Goal: Task Accomplishment & Management: Manage account settings

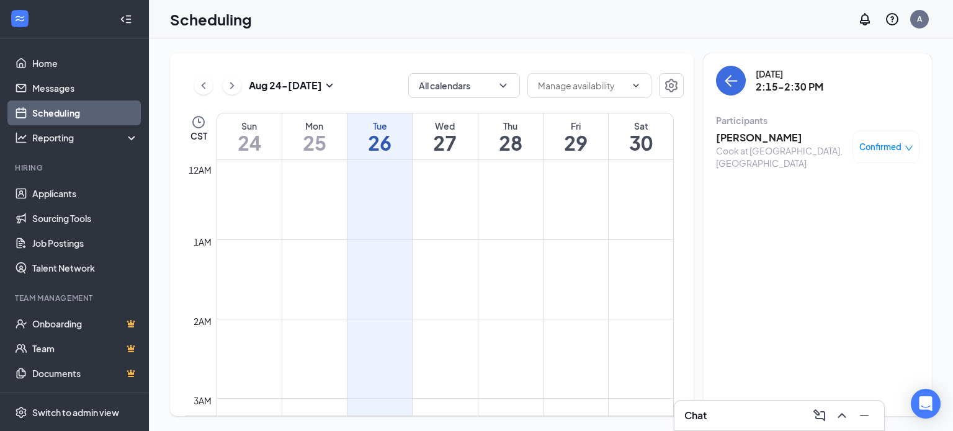
scroll to position [610, 0]
click at [732, 99] on div "[DATE] 2:15-2:30 PM Participants [PERSON_NAME] [PERSON_NAME] at [GEOGRAPHIC_DAT…" at bounding box center [818, 121] width 204 height 111
click at [731, 80] on icon "ArrowLeft" at bounding box center [731, 80] width 15 height 15
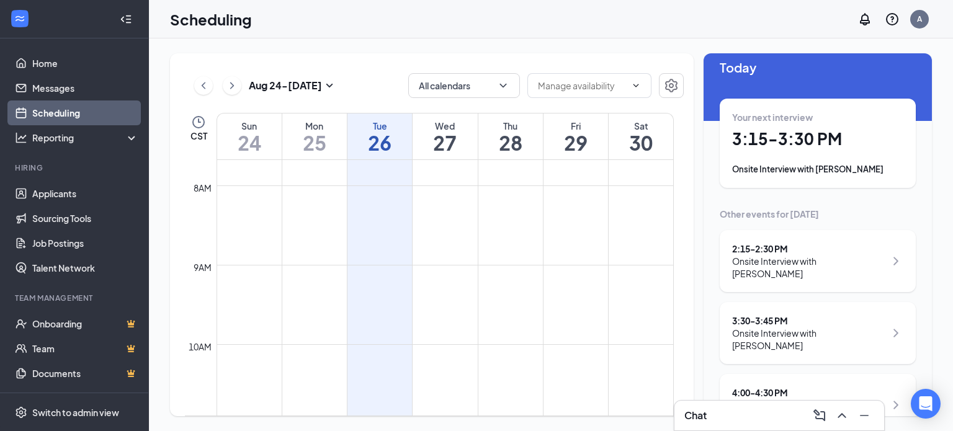
scroll to position [17, 0]
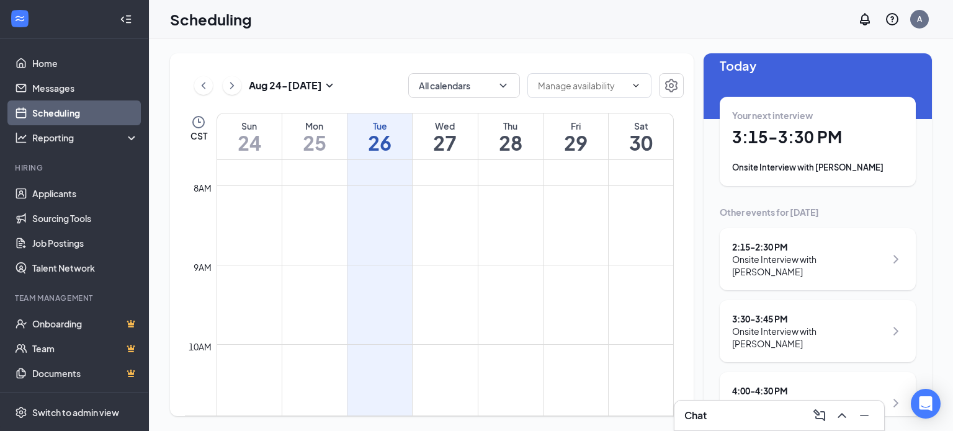
click at [767, 417] on div "Chat" at bounding box center [780, 416] width 190 height 20
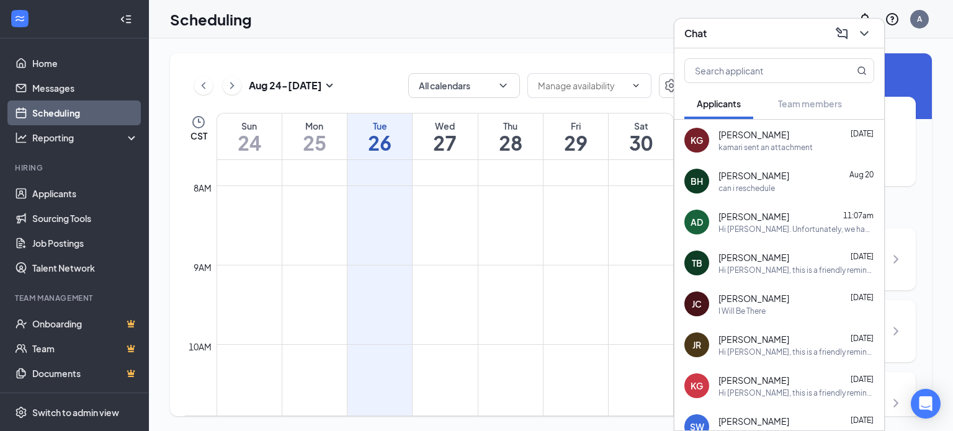
click at [757, 35] on div "Chat" at bounding box center [780, 33] width 190 height 19
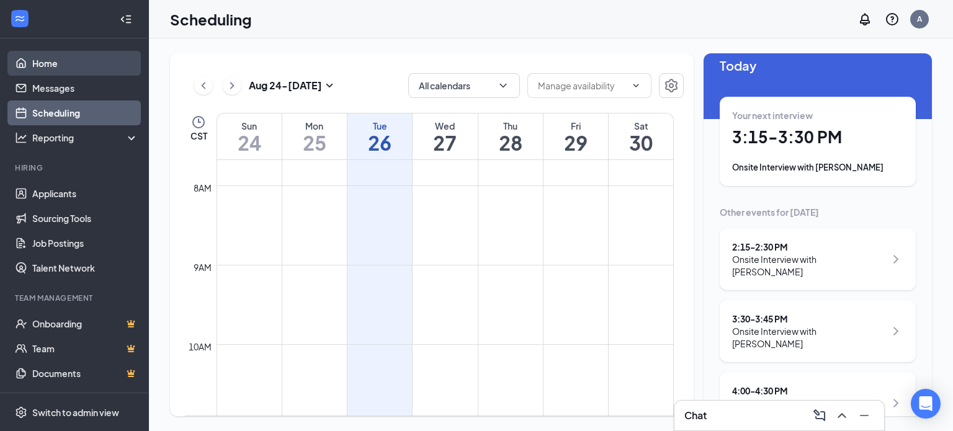
click at [72, 58] on link "Home" at bounding box center [85, 63] width 106 height 25
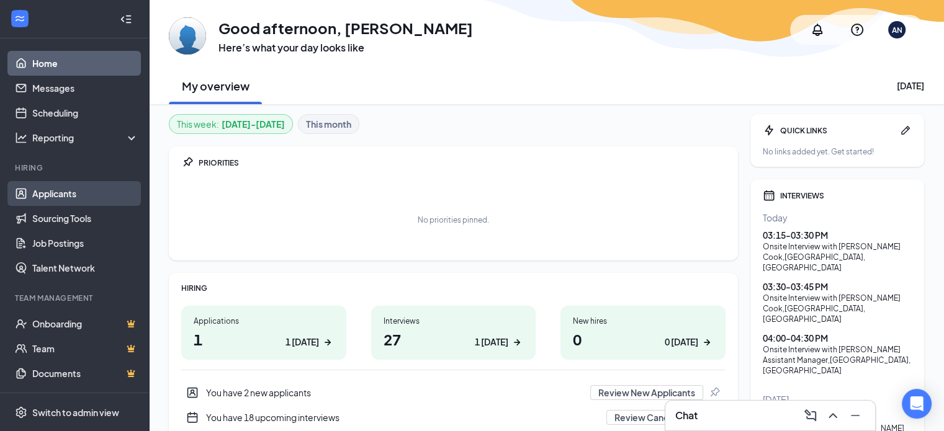
click at [68, 190] on link "Applicants" at bounding box center [85, 193] width 106 height 25
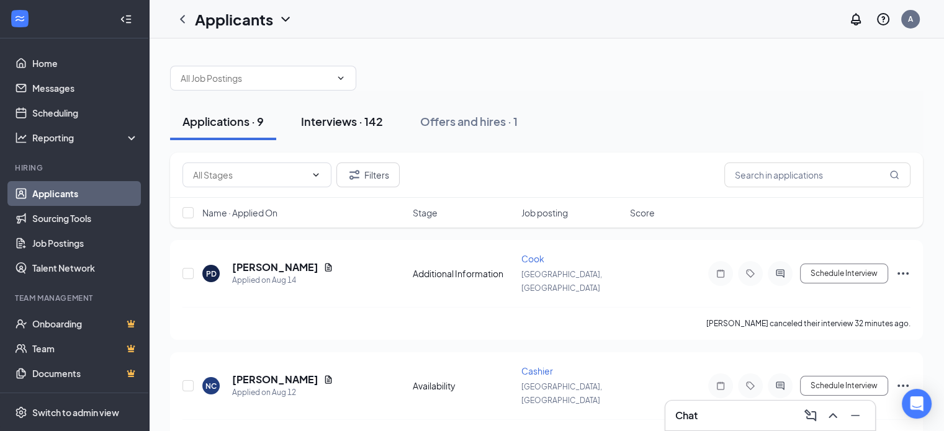
click at [341, 112] on button "Interviews · 142" at bounding box center [342, 121] width 107 height 37
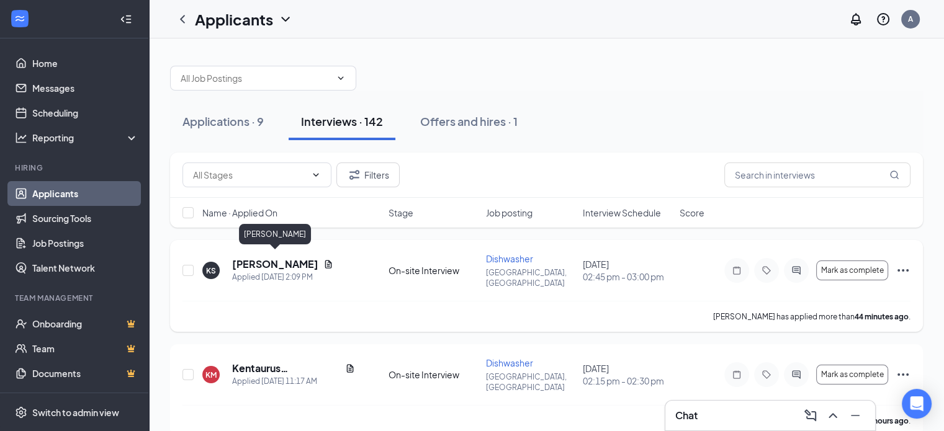
click at [270, 258] on h5 "[PERSON_NAME]" at bounding box center [275, 265] width 86 height 14
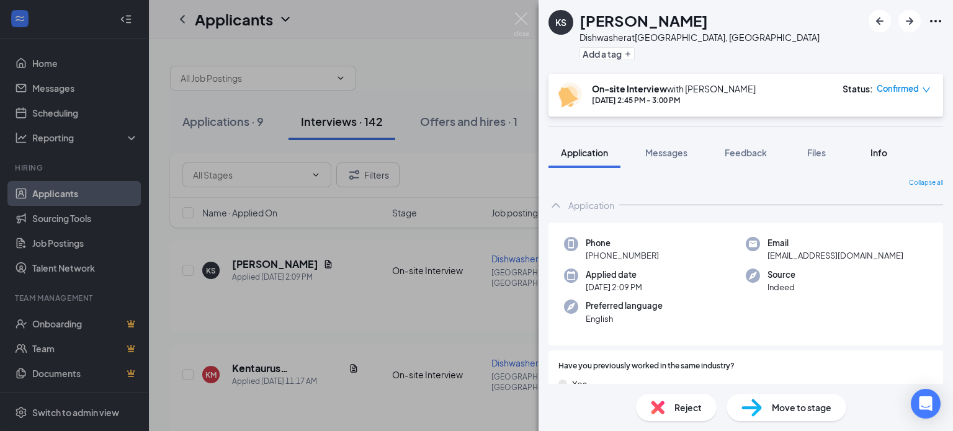
click at [864, 148] on button "Info" at bounding box center [879, 152] width 50 height 31
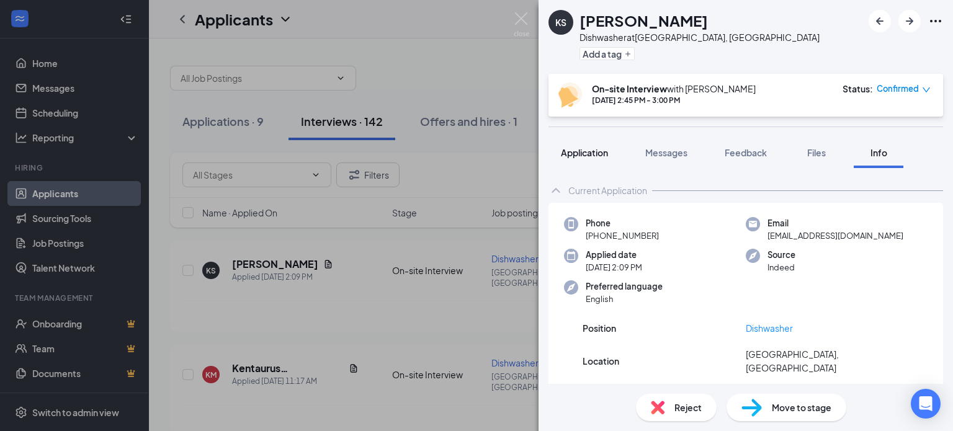
click at [585, 155] on span "Application" at bounding box center [584, 152] width 47 height 11
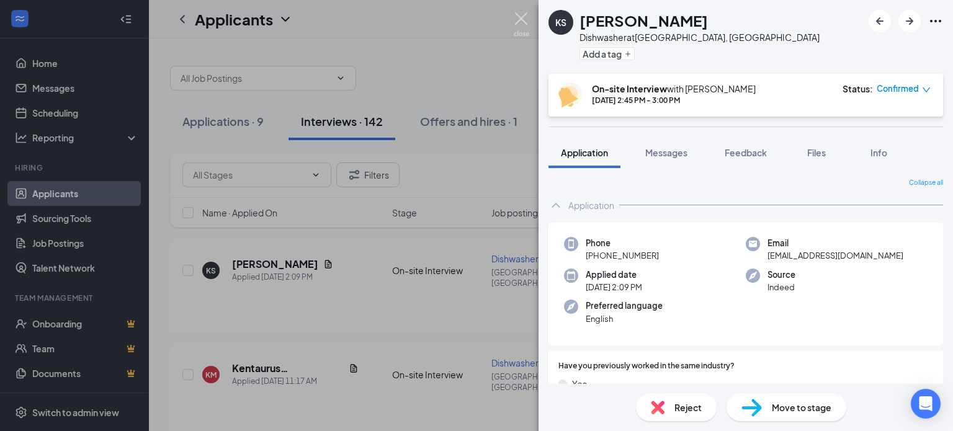
click at [527, 19] on img at bounding box center [522, 24] width 16 height 24
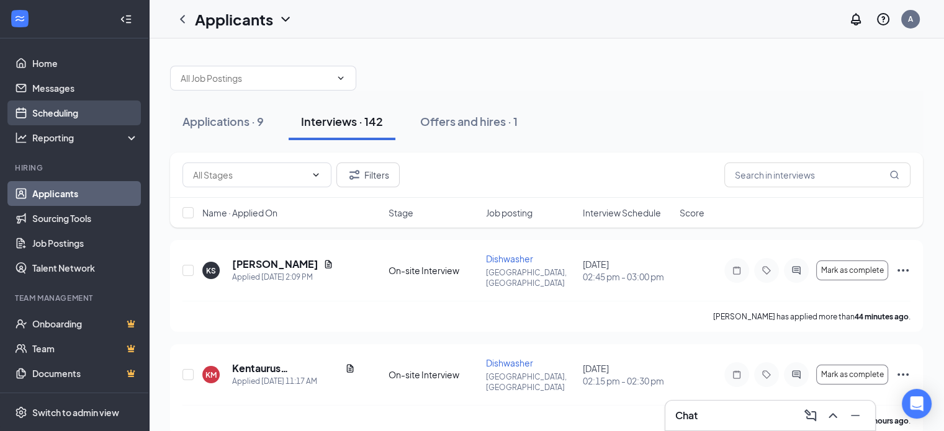
click at [70, 115] on link "Scheduling" at bounding box center [85, 113] width 106 height 25
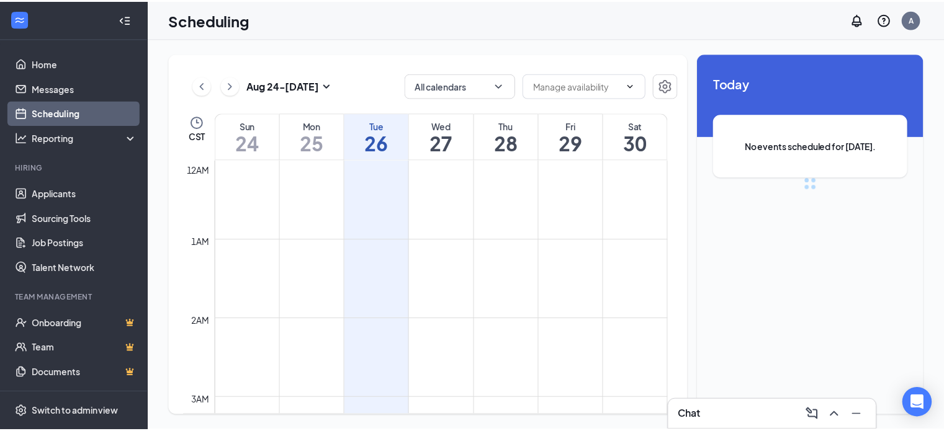
scroll to position [610, 0]
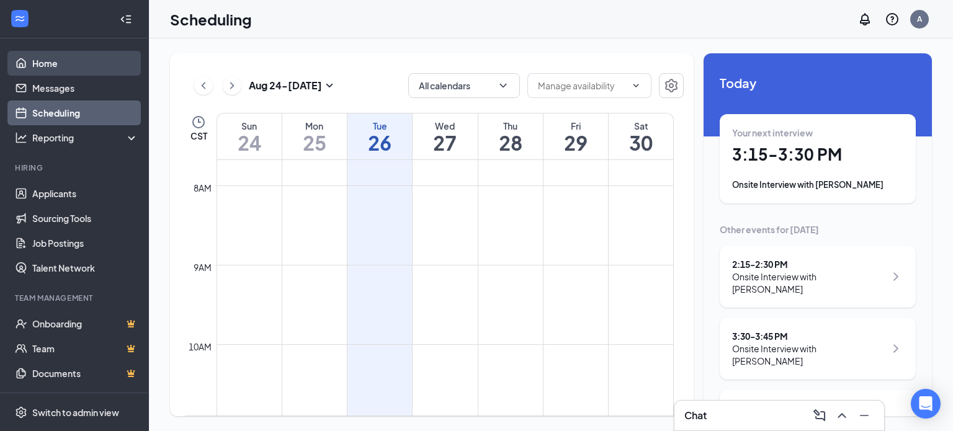
click at [71, 69] on link "Home" at bounding box center [85, 63] width 106 height 25
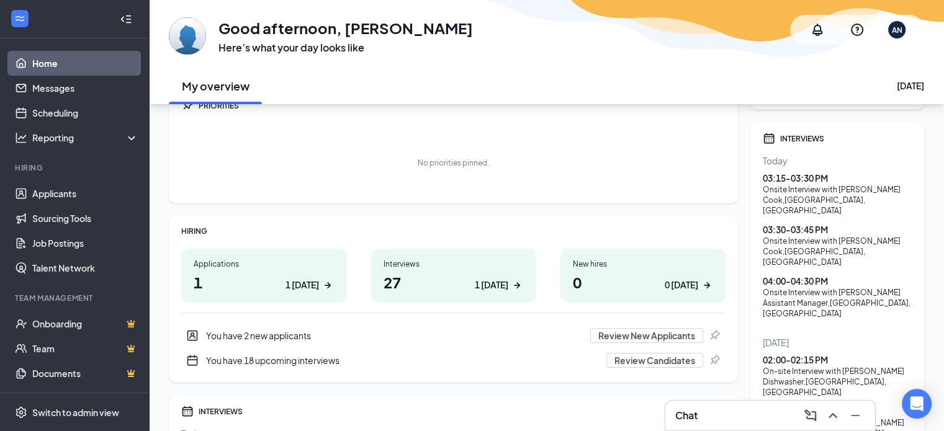
scroll to position [124, 0]
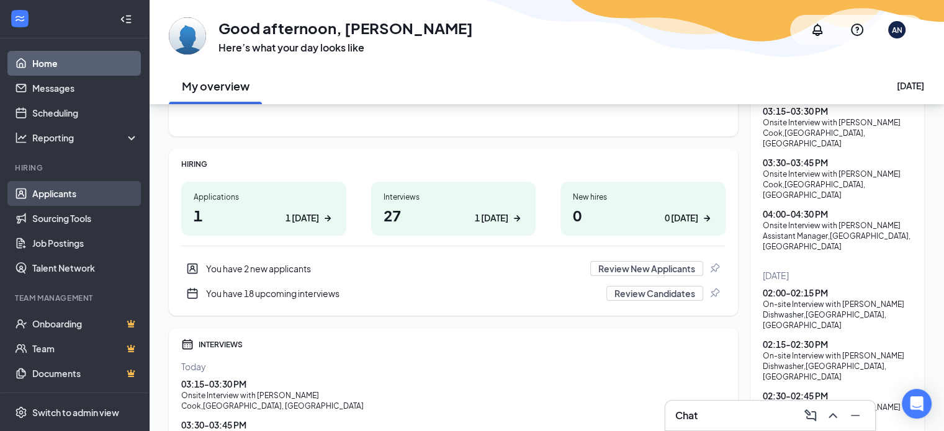
click at [81, 188] on link "Applicants" at bounding box center [85, 193] width 106 height 25
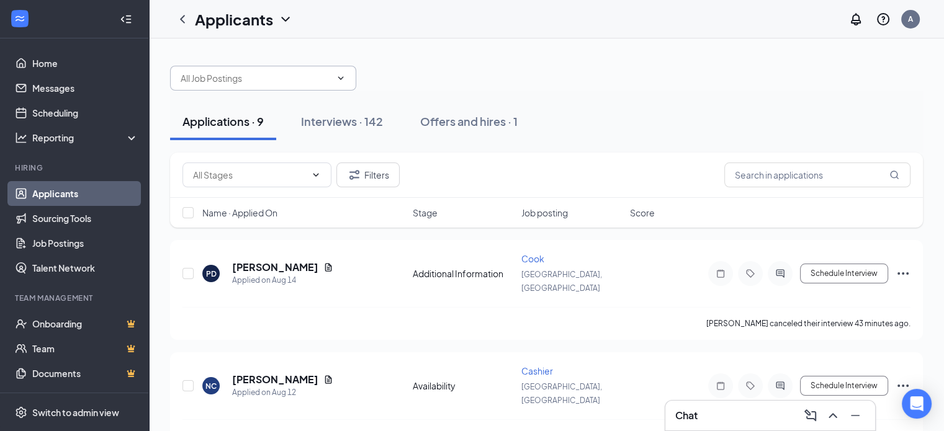
click at [276, 81] on input "text" at bounding box center [256, 78] width 150 height 14
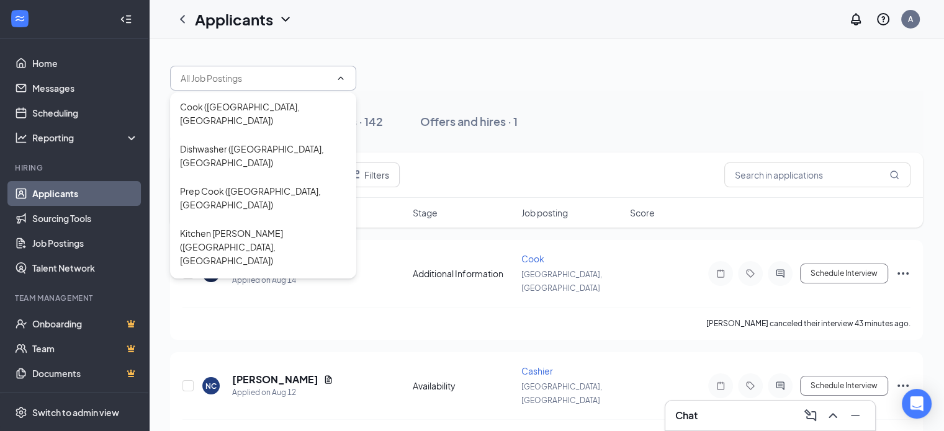
click at [384, 71] on div at bounding box center [546, 71] width 753 height 37
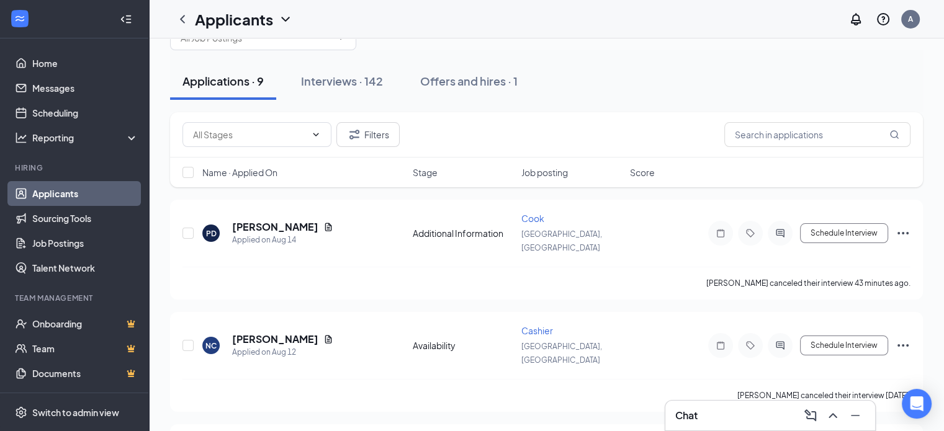
scroll to position [62, 0]
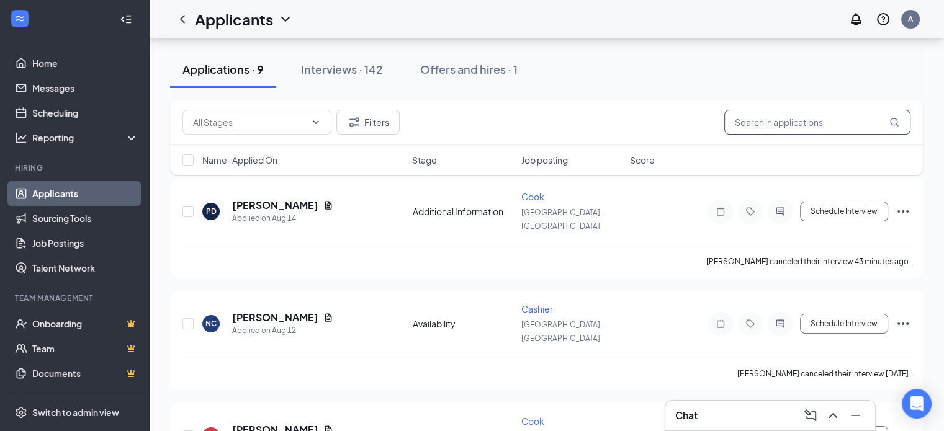
click at [804, 118] on input "text" at bounding box center [817, 122] width 186 height 25
type input "[PERSON_NAME]"
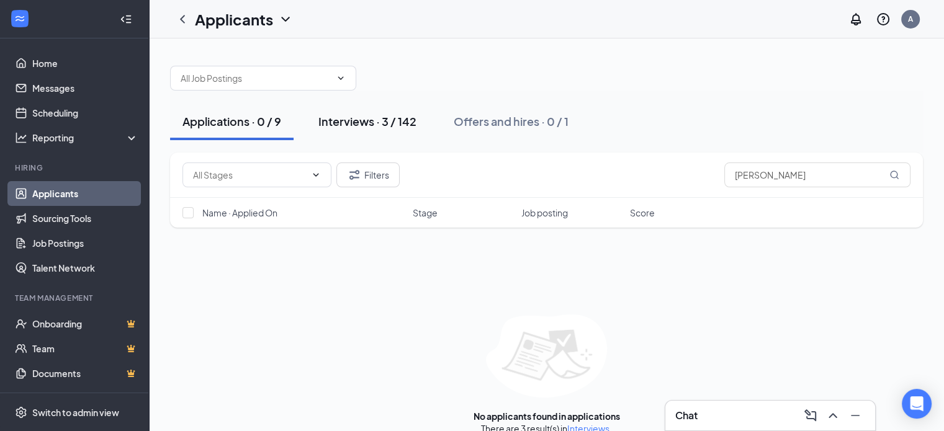
click at [399, 130] on button "Interviews · 3 / 142" at bounding box center [367, 121] width 123 height 37
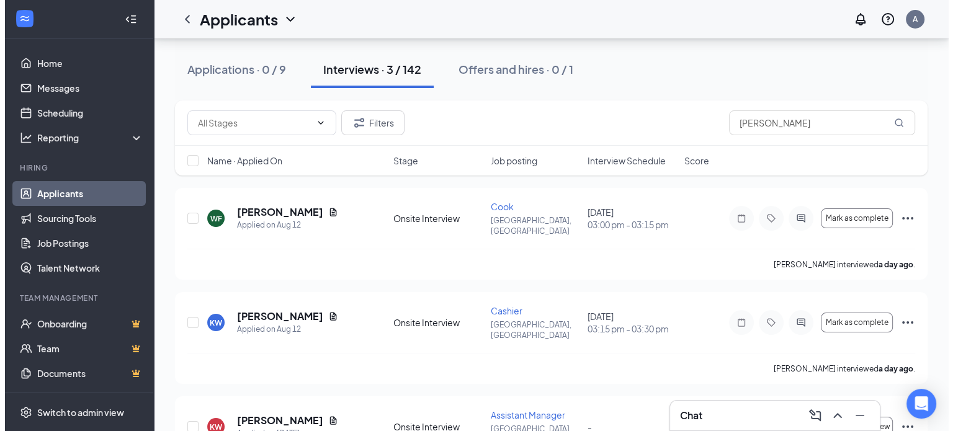
scroll to position [32, 0]
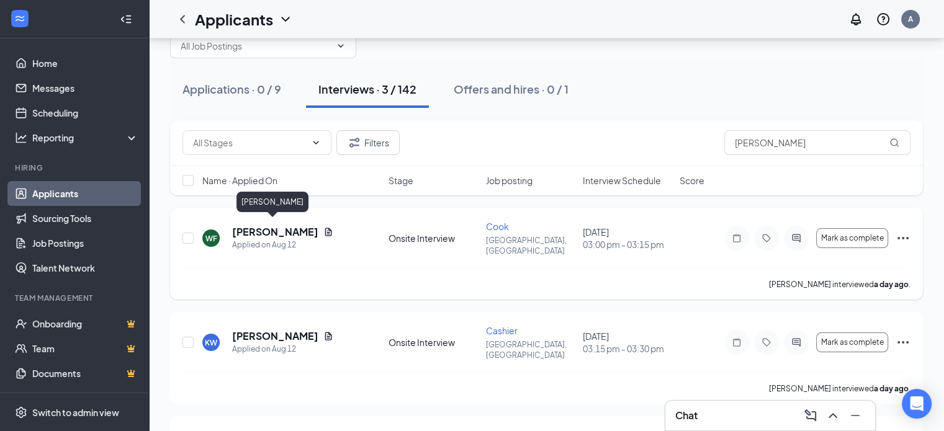
click at [251, 227] on h5 "[PERSON_NAME]" at bounding box center [275, 232] width 86 height 14
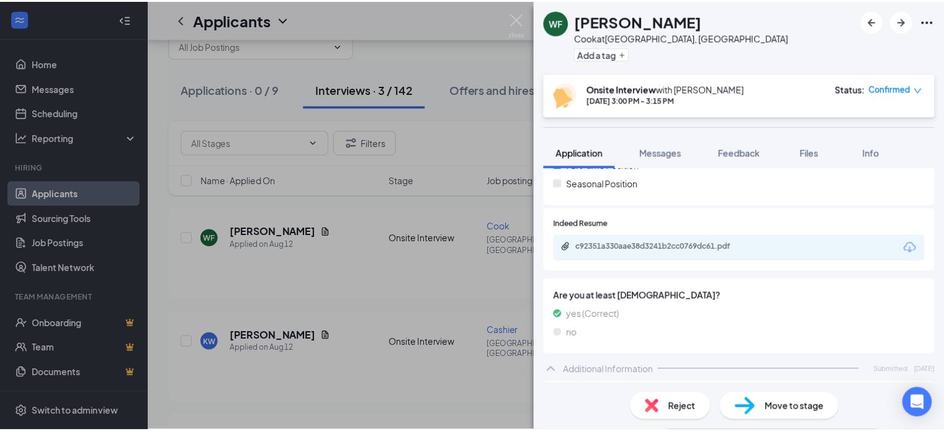
scroll to position [308, 0]
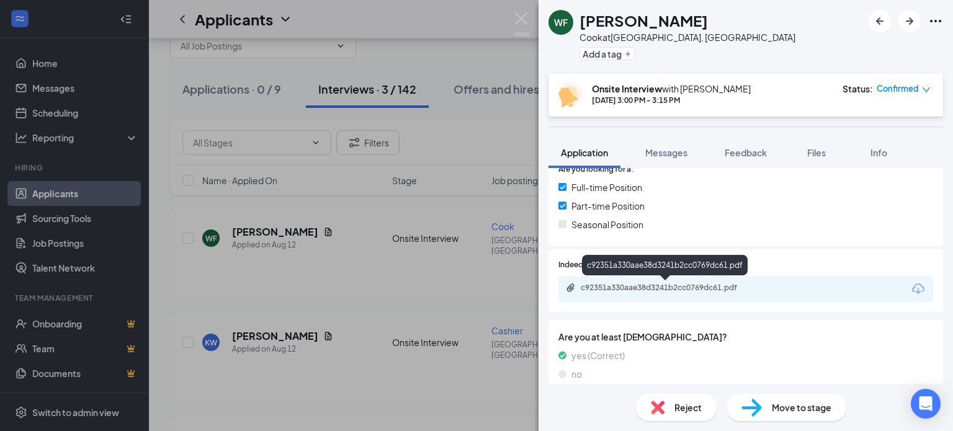
click at [691, 289] on div "c92351a330aae38d3241b2cc0769dc61.pdf" at bounding box center [668, 288] width 174 height 10
click at [519, 13] on img at bounding box center [522, 24] width 16 height 24
